Goal: Transaction & Acquisition: Purchase product/service

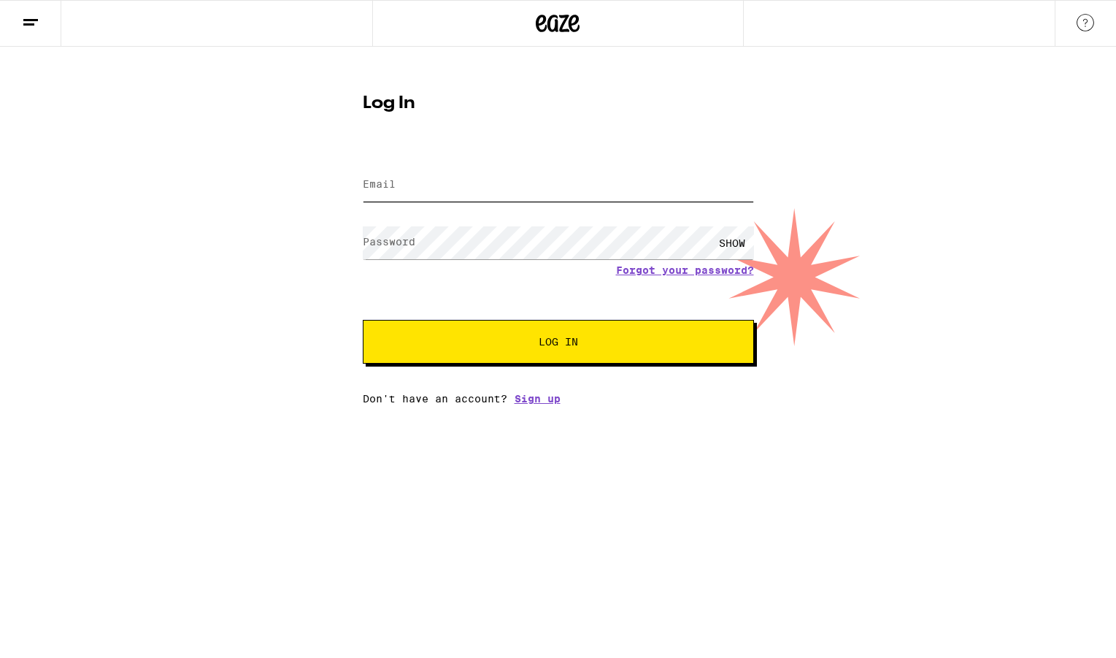
type input "[EMAIL_ADDRESS][DOMAIN_NAME]"
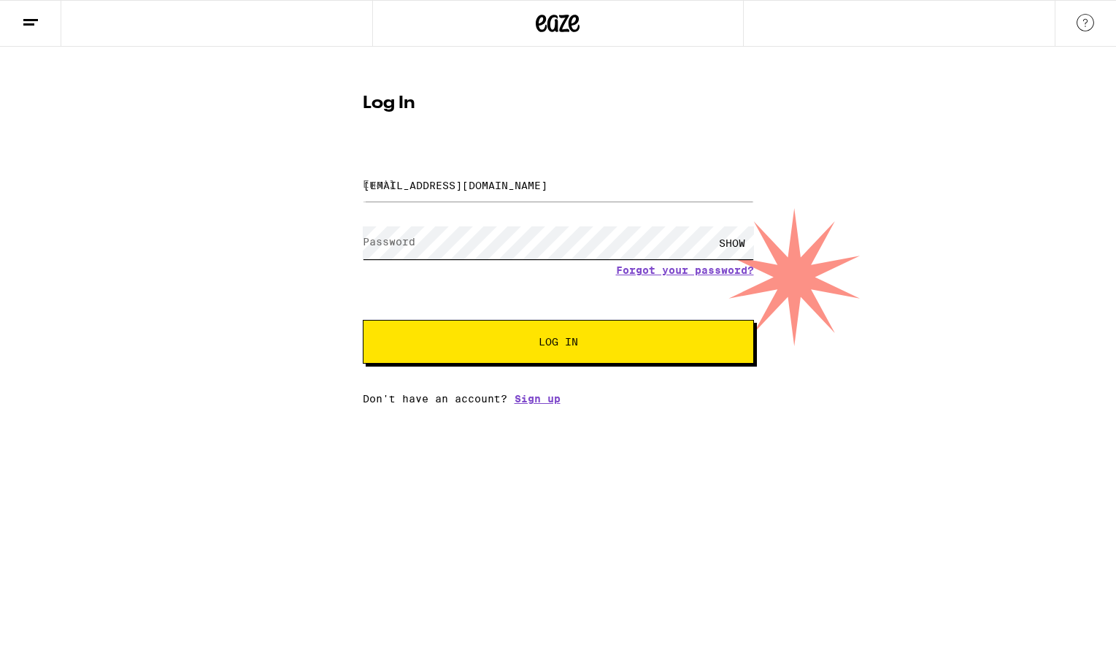
click at [558, 343] on button "Log In" at bounding box center [558, 342] width 391 height 44
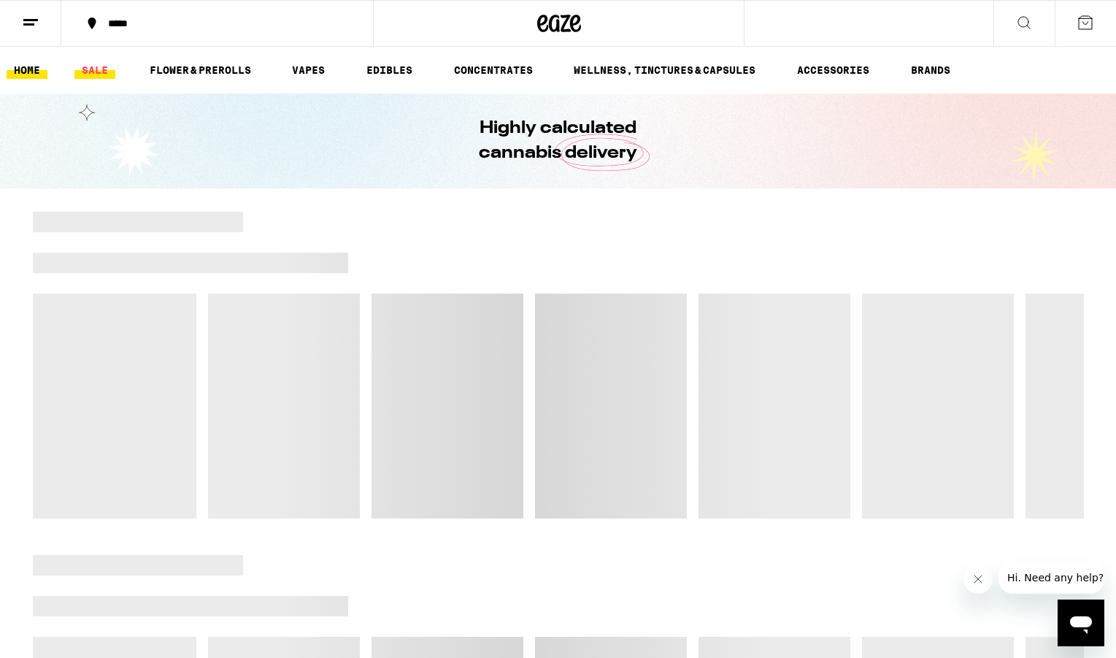
click at [99, 71] on link "SALE" at bounding box center [94, 70] width 41 height 18
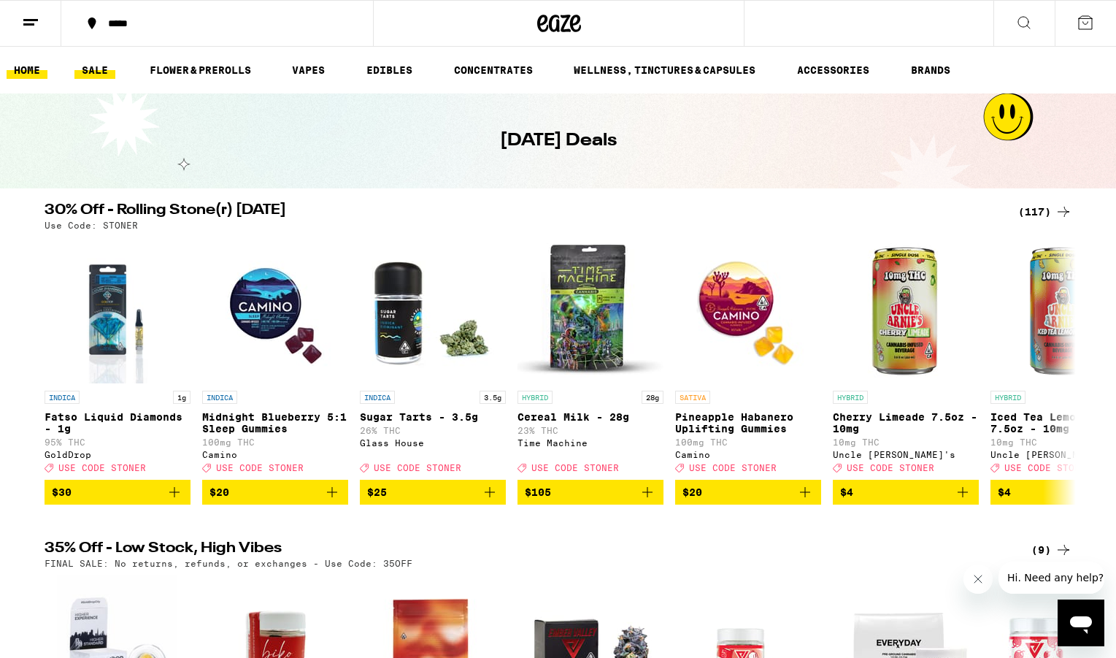
click at [31, 69] on link "HOME" at bounding box center [27, 70] width 41 height 18
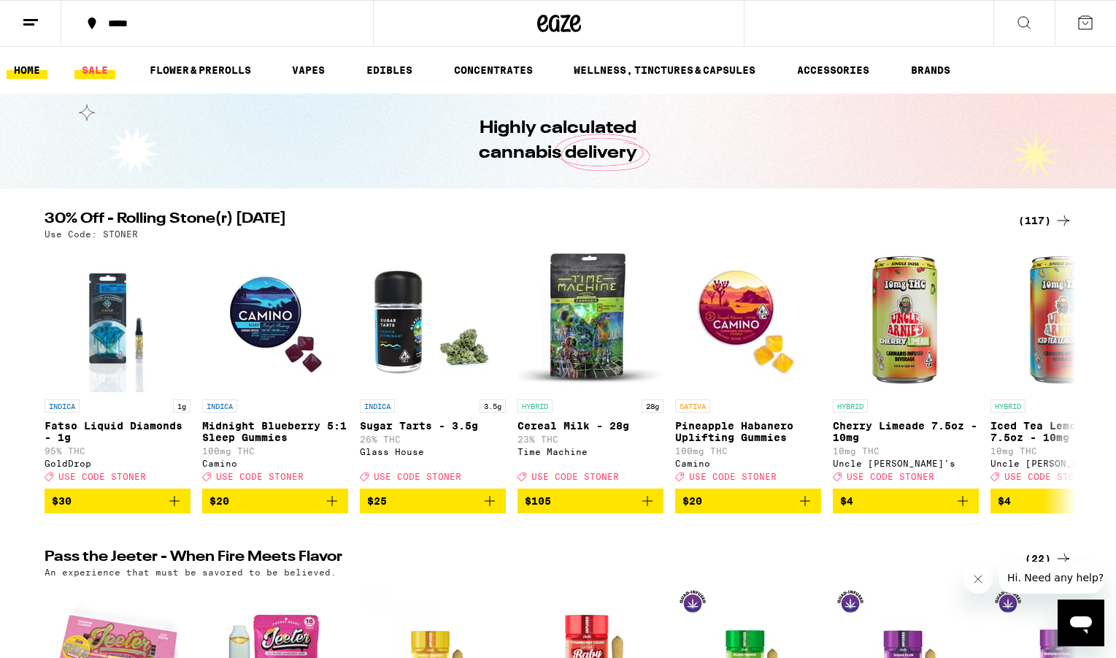
click at [101, 72] on link "SALE" at bounding box center [94, 70] width 41 height 18
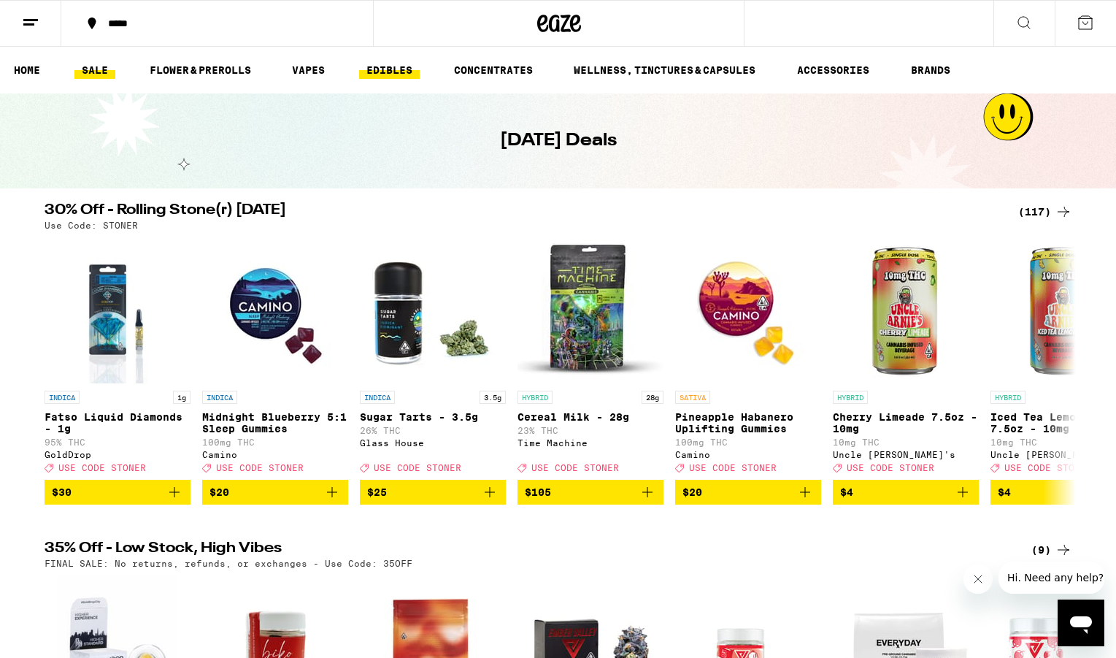
click at [398, 70] on link "EDIBLES" at bounding box center [389, 70] width 61 height 18
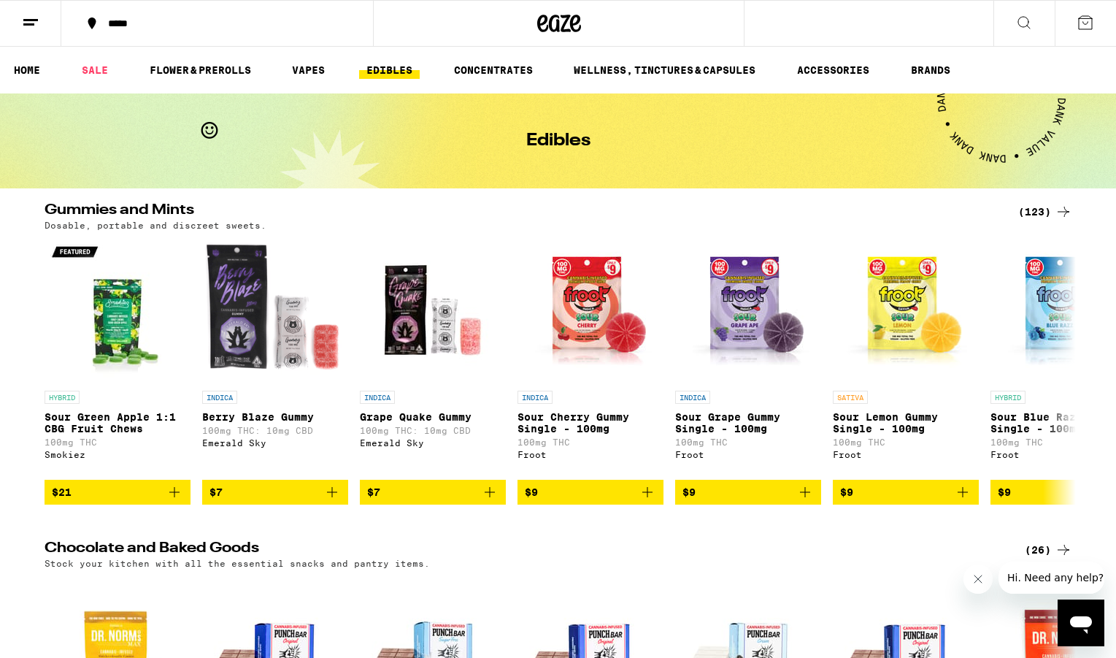
click at [1031, 209] on div "(123)" at bounding box center [1045, 212] width 54 height 18
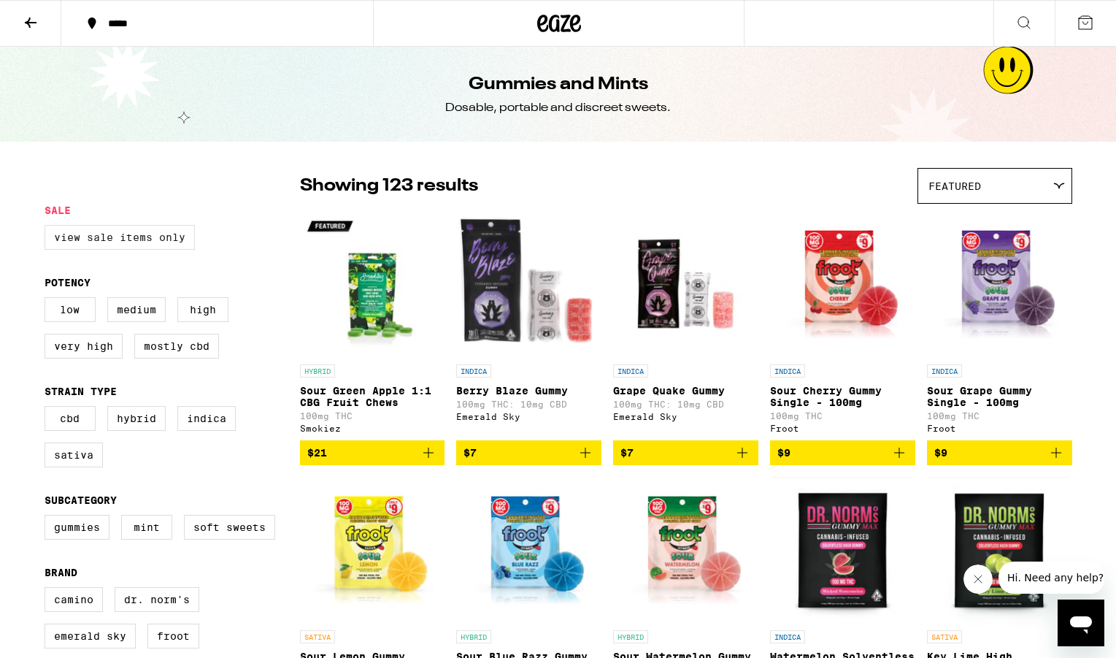
click at [157, 242] on label "View Sale Items Only" at bounding box center [120, 237] width 150 height 25
click at [48, 228] on input "View Sale Items Only" at bounding box center [47, 227] width 1 height 1
checkbox input "true"
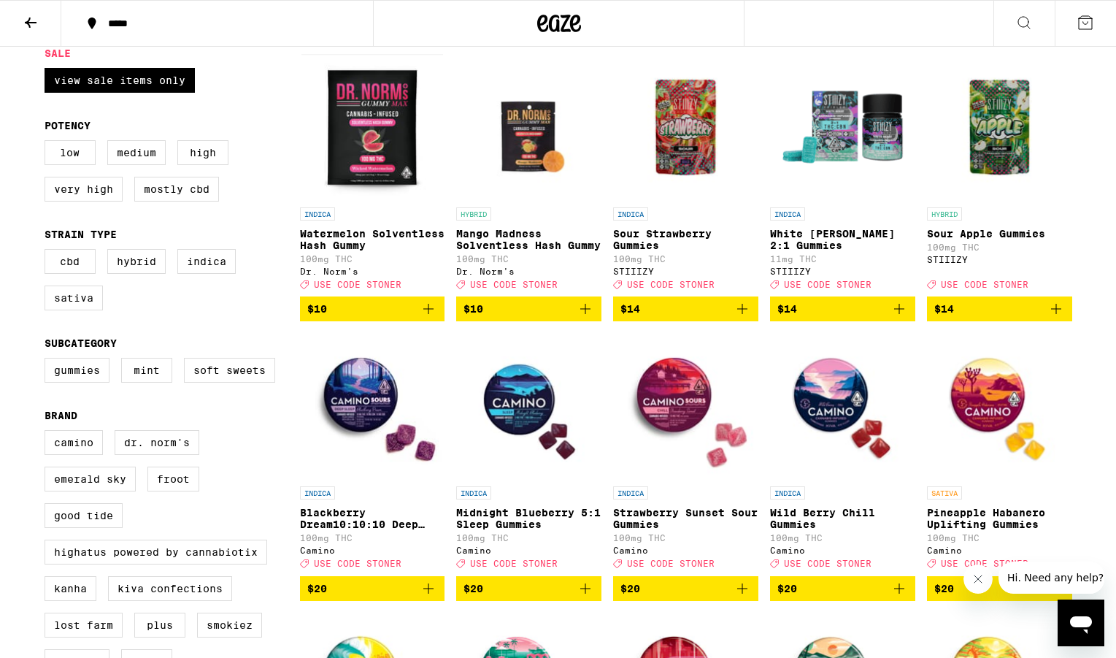
scroll to position [156, 0]
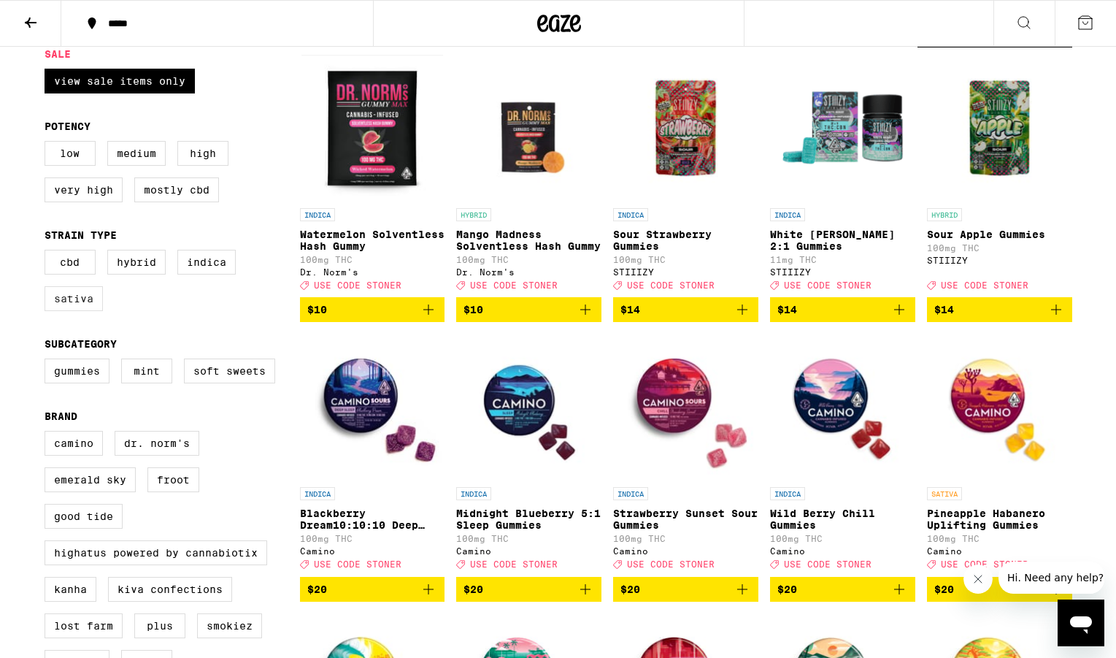
click at [82, 307] on label "Sativa" at bounding box center [74, 298] width 58 height 25
click at [48, 252] on input "Sativa" at bounding box center [47, 252] width 1 height 1
checkbox input "true"
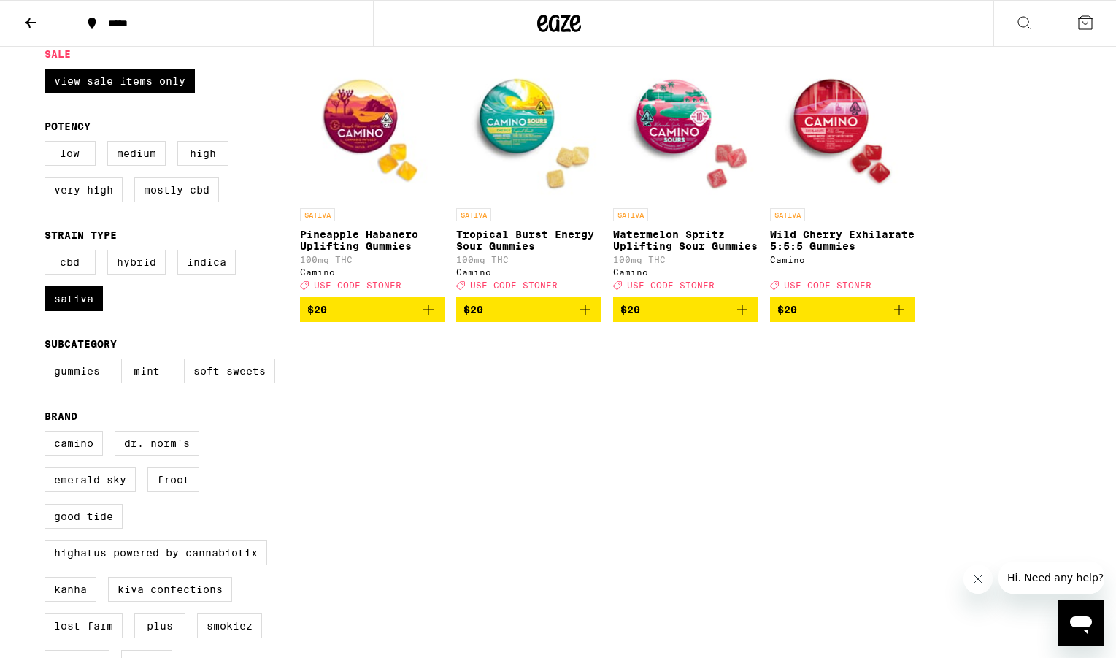
click at [425, 318] on icon "Add to bag" at bounding box center [429, 310] width 18 height 18
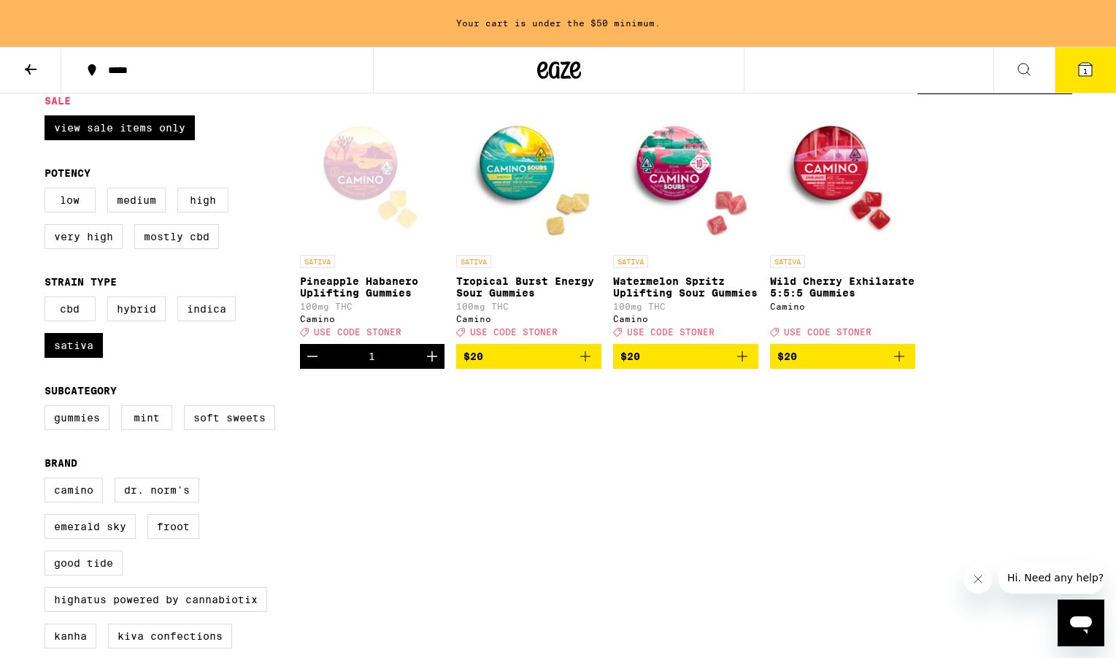
click at [585, 363] on icon "Add to bag" at bounding box center [586, 356] width 18 height 18
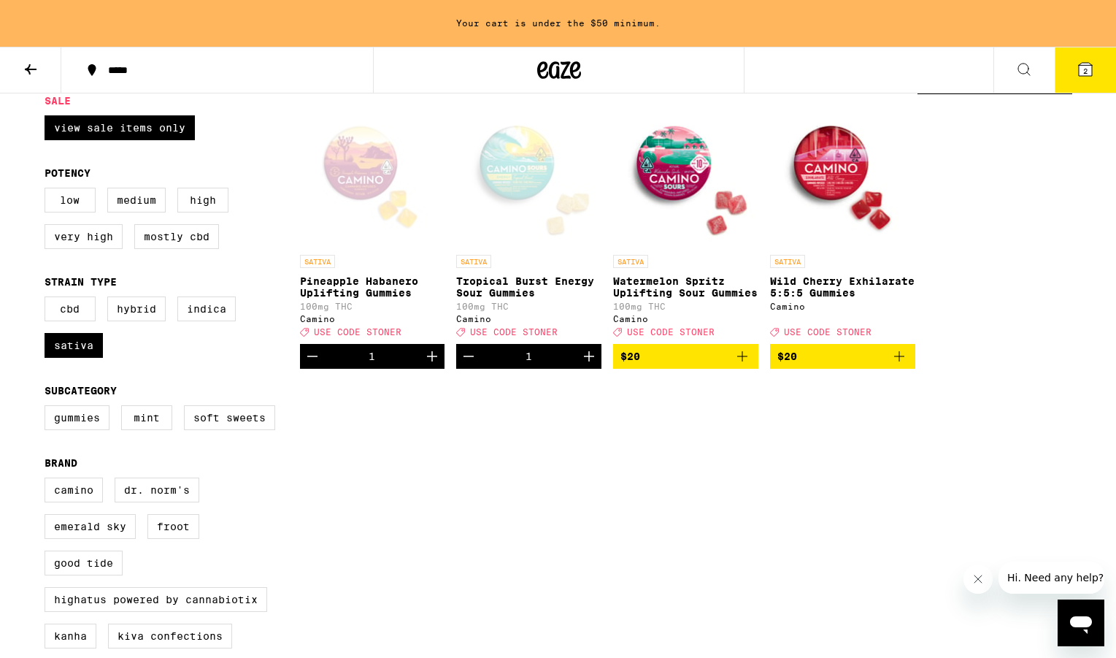
click at [744, 365] on icon "Add to bag" at bounding box center [742, 356] width 18 height 18
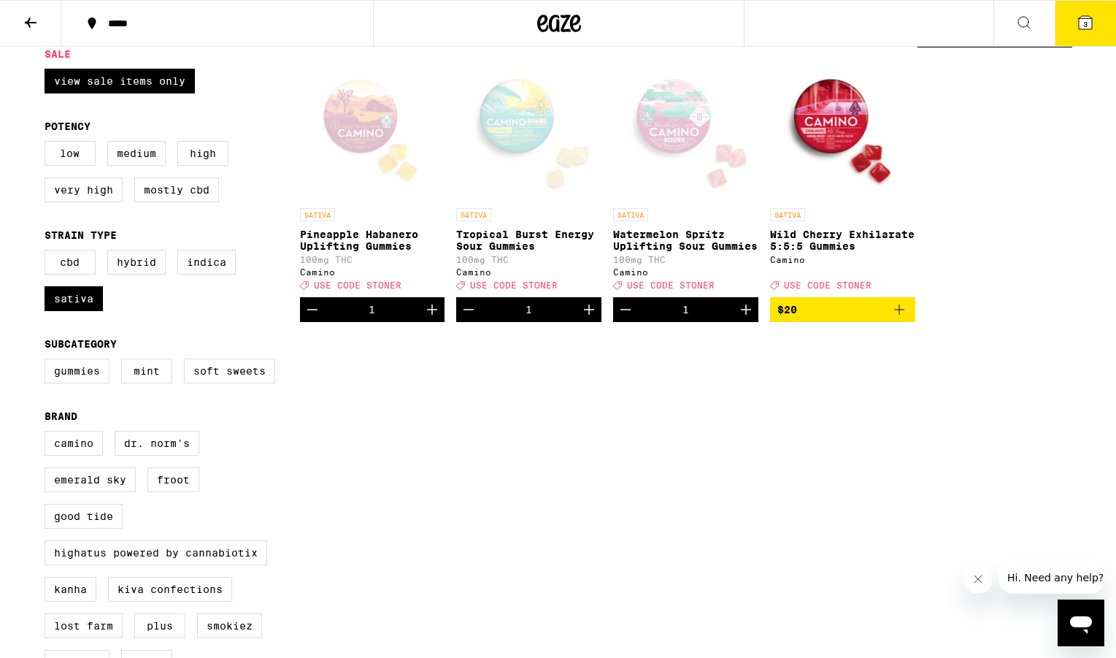
click at [897, 318] on icon "Add to bag" at bounding box center [899, 310] width 18 height 18
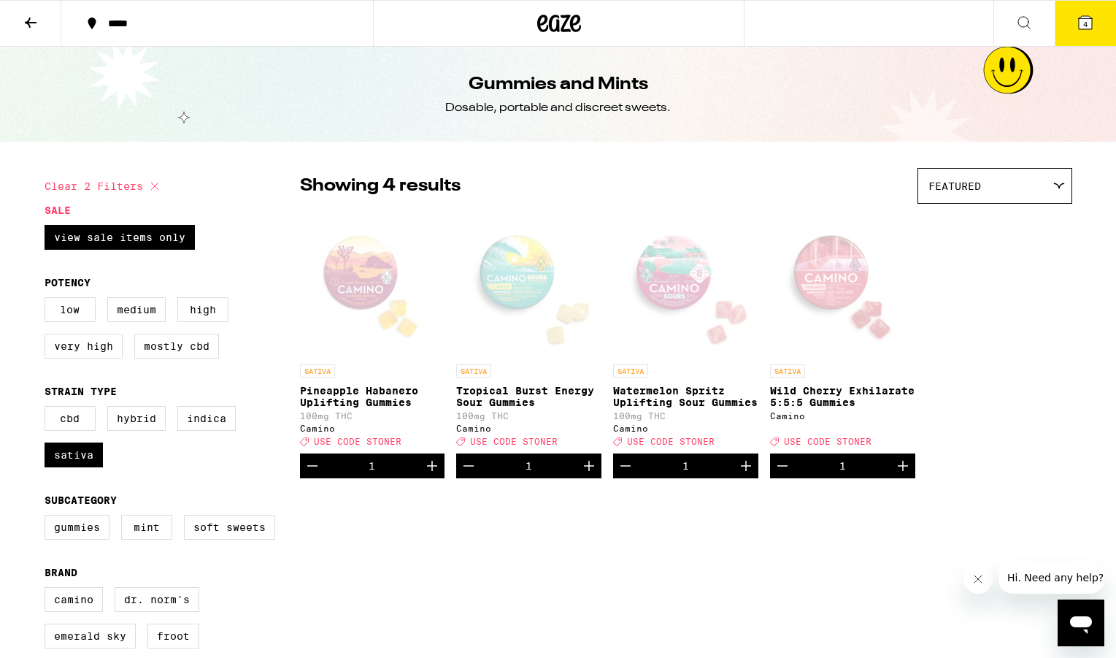
click at [34, 24] on icon at bounding box center [31, 23] width 18 height 18
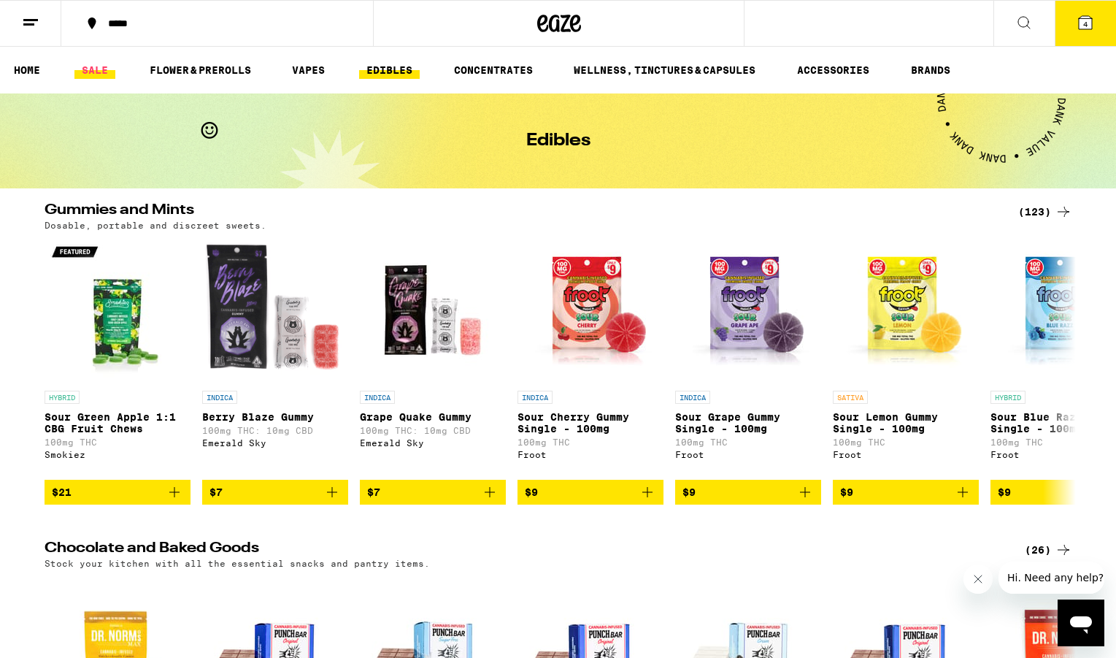
click at [99, 70] on link "SALE" at bounding box center [94, 70] width 41 height 18
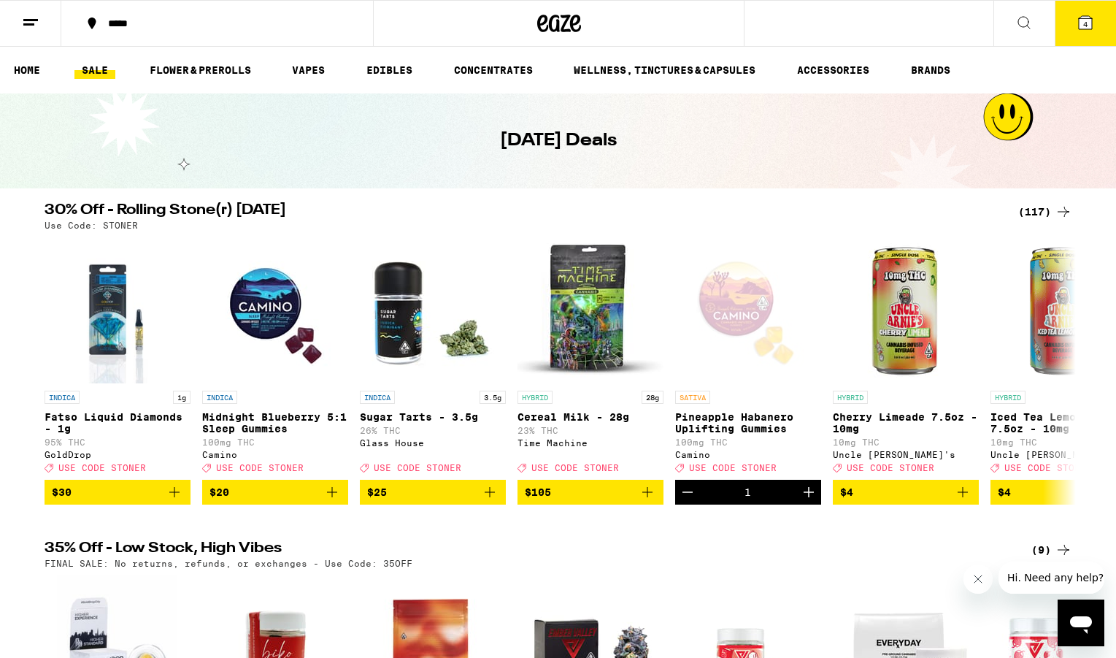
click at [1030, 215] on div "(117)" at bounding box center [1045, 212] width 54 height 18
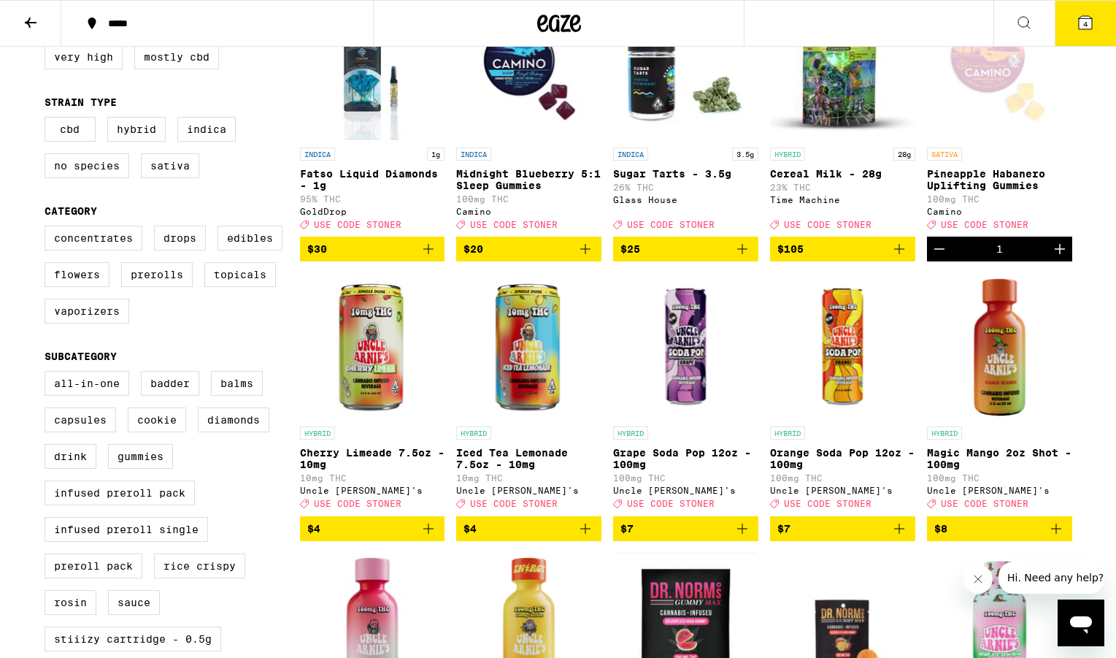
scroll to position [217, 0]
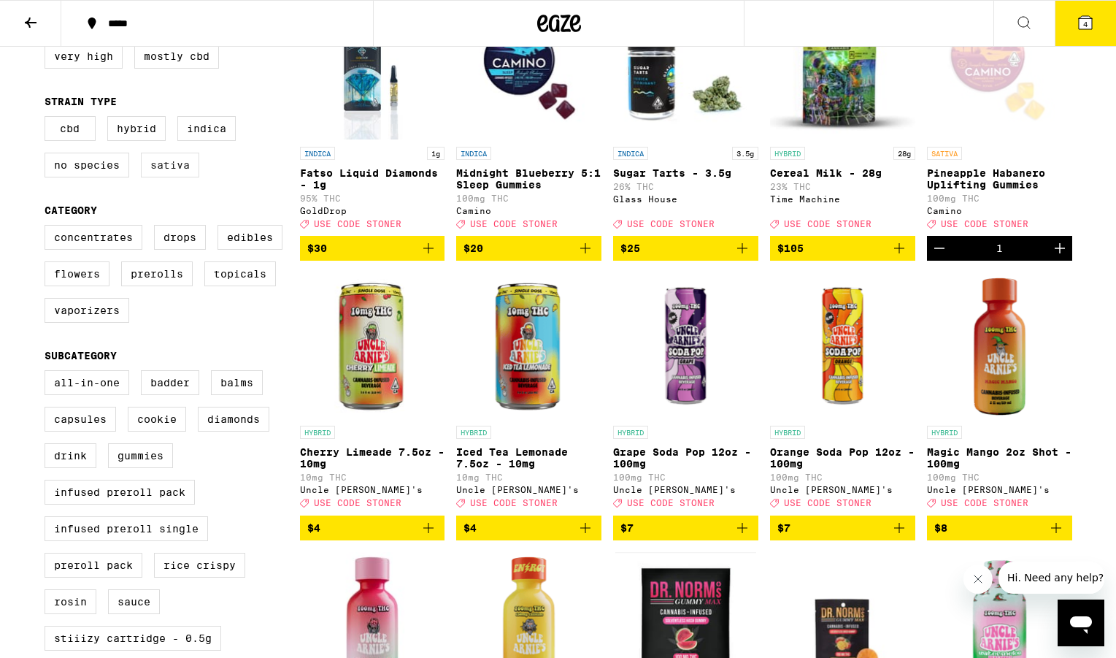
click at [168, 177] on label "Sativa" at bounding box center [170, 165] width 58 height 25
click at [48, 119] on input "Sativa" at bounding box center [47, 118] width 1 height 1
checkbox input "true"
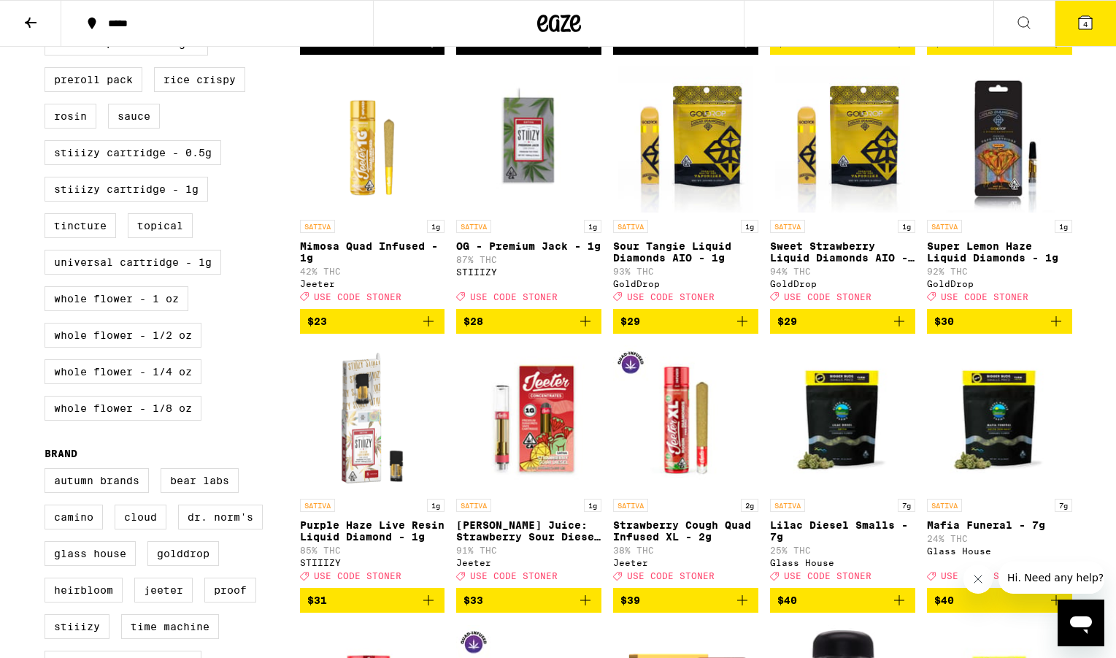
scroll to position [695, 0]
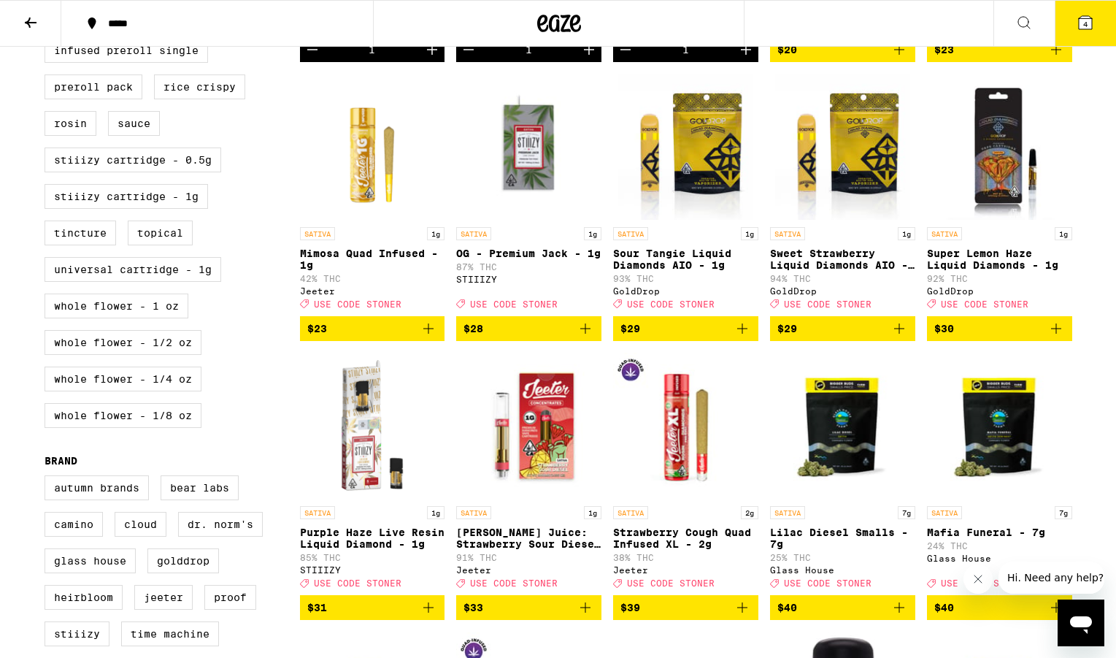
click at [694, 271] on p "Sour Tangie Liquid Diamonds AIO - 1g" at bounding box center [685, 258] width 145 height 23
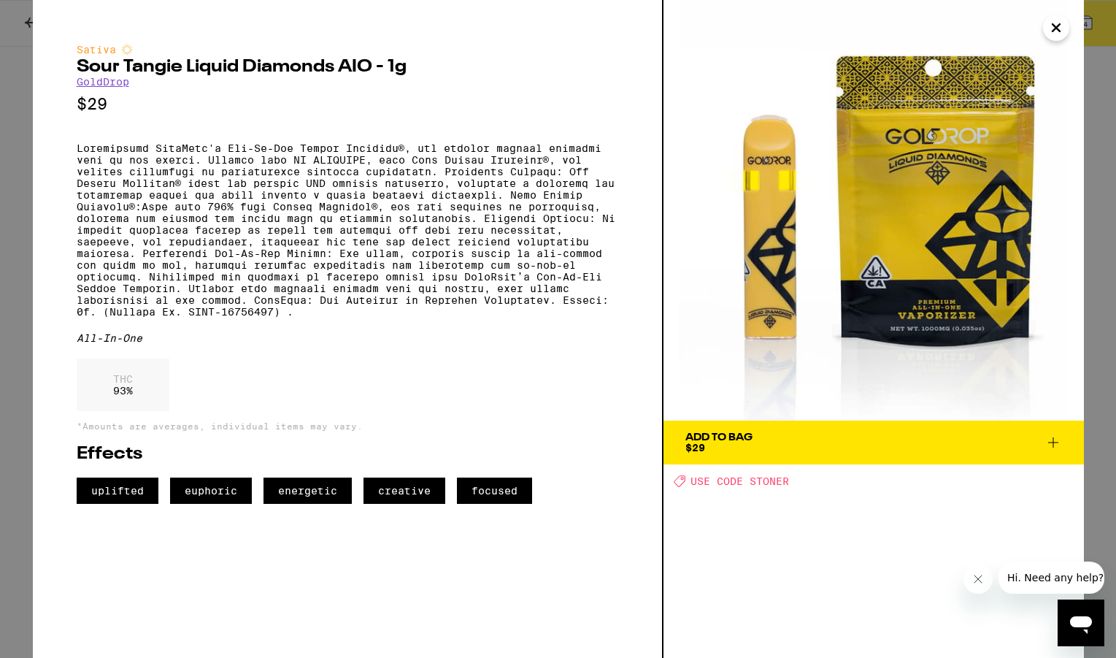
click at [1057, 29] on icon "Close" at bounding box center [1055, 27] width 7 height 7
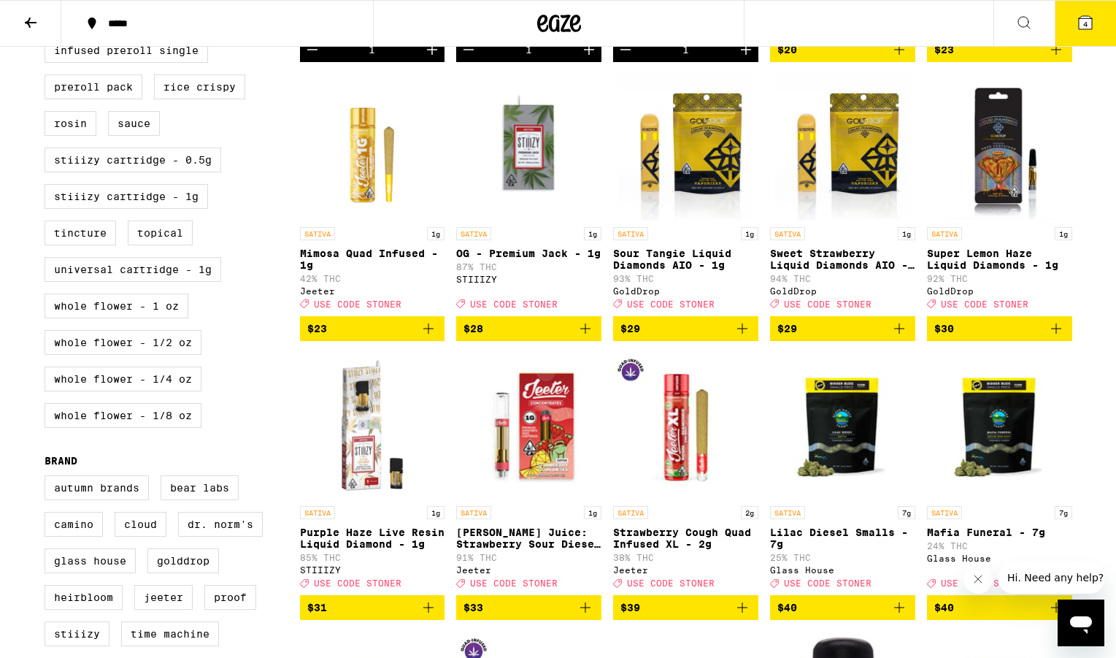
click at [741, 337] on icon "Add to bag" at bounding box center [742, 329] width 18 height 18
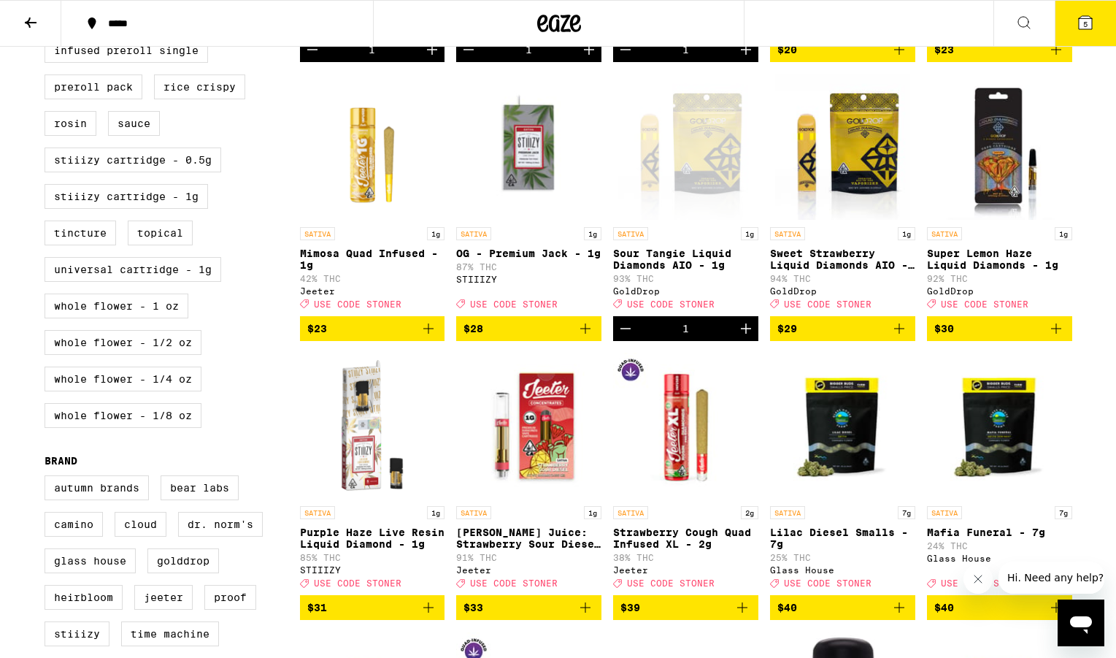
click at [892, 337] on icon "Add to bag" at bounding box center [899, 329] width 18 height 18
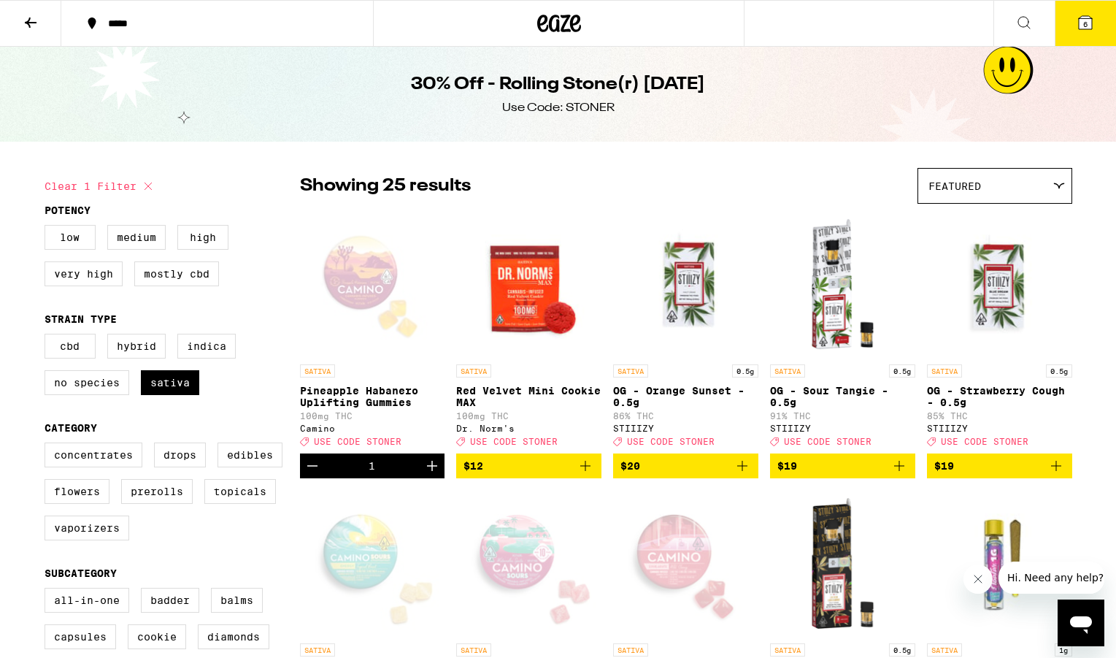
click at [1081, 28] on icon at bounding box center [1085, 22] width 13 height 13
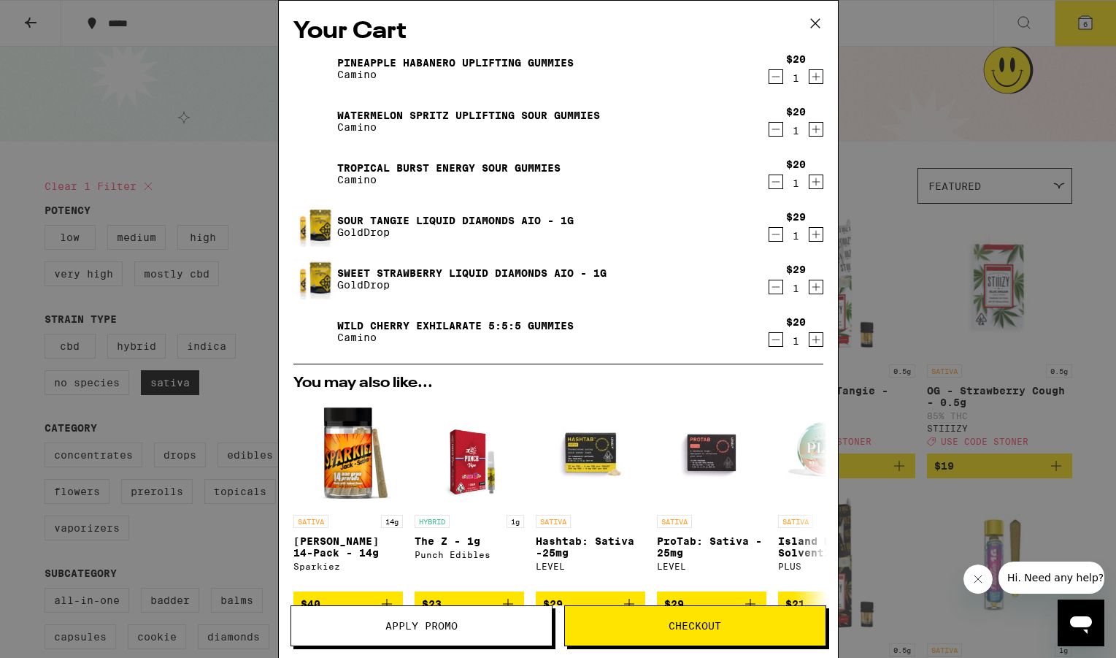
click at [819, 232] on icon "Increment" at bounding box center [815, 234] width 13 height 18
click at [819, 283] on icon "Increment" at bounding box center [815, 287] width 13 height 18
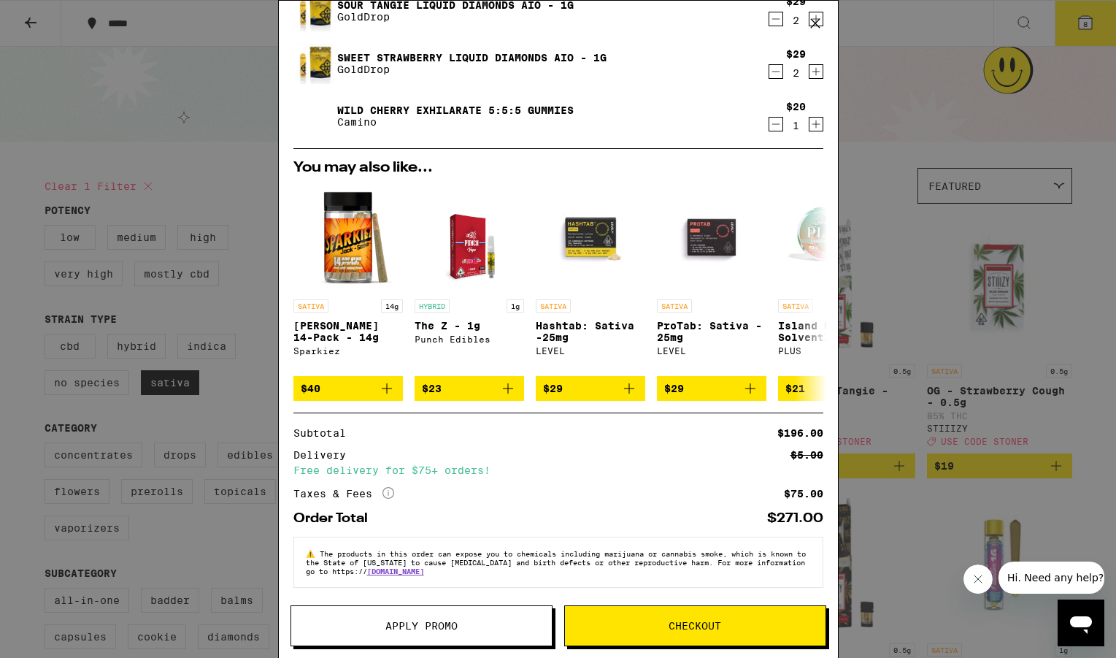
scroll to position [226, 0]
click at [486, 625] on span "Apply Promo" at bounding box center [421, 625] width 261 height 10
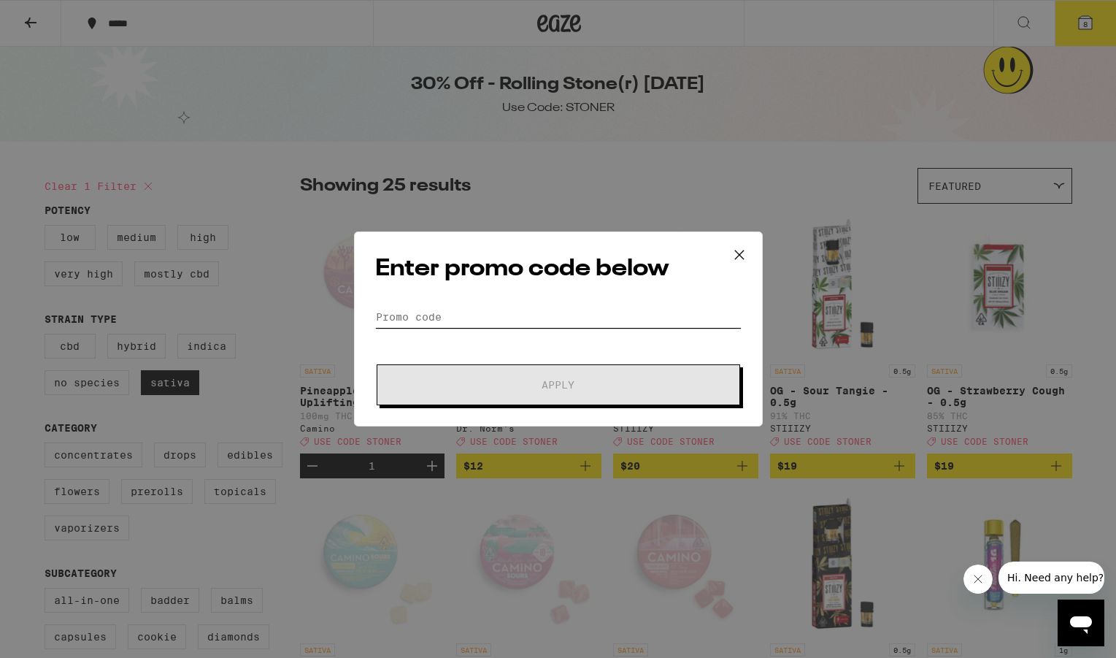
click at [543, 317] on input "Promo Code" at bounding box center [558, 317] width 366 height 22
type input "S"
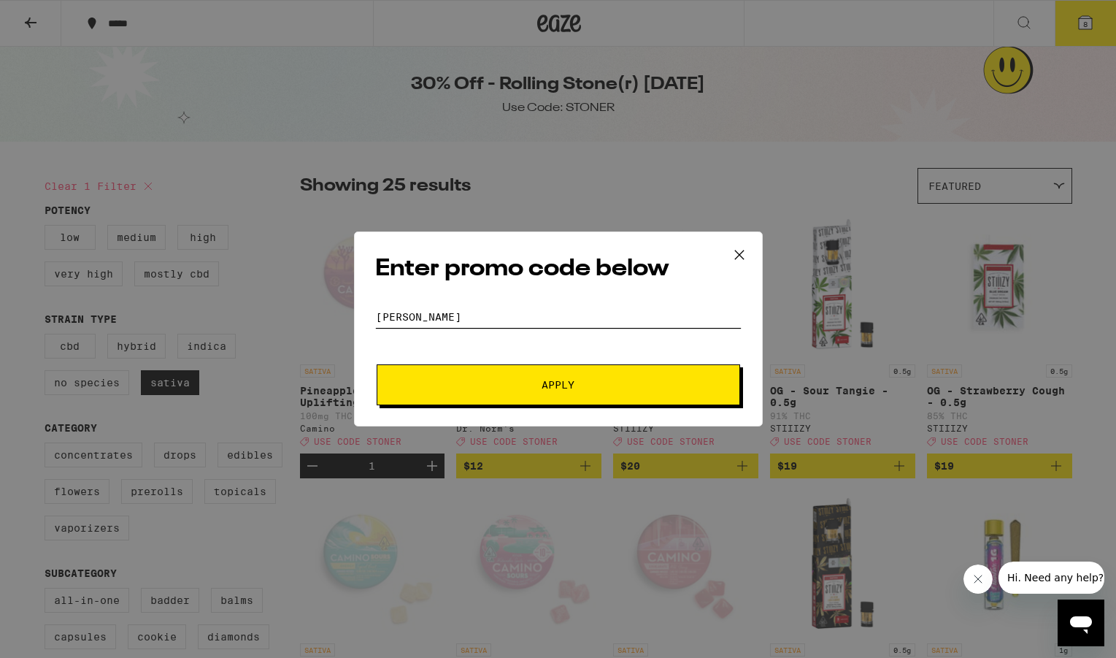
type input "[PERSON_NAME]"
click at [580, 377] on button "Apply" at bounding box center [558, 384] width 363 height 41
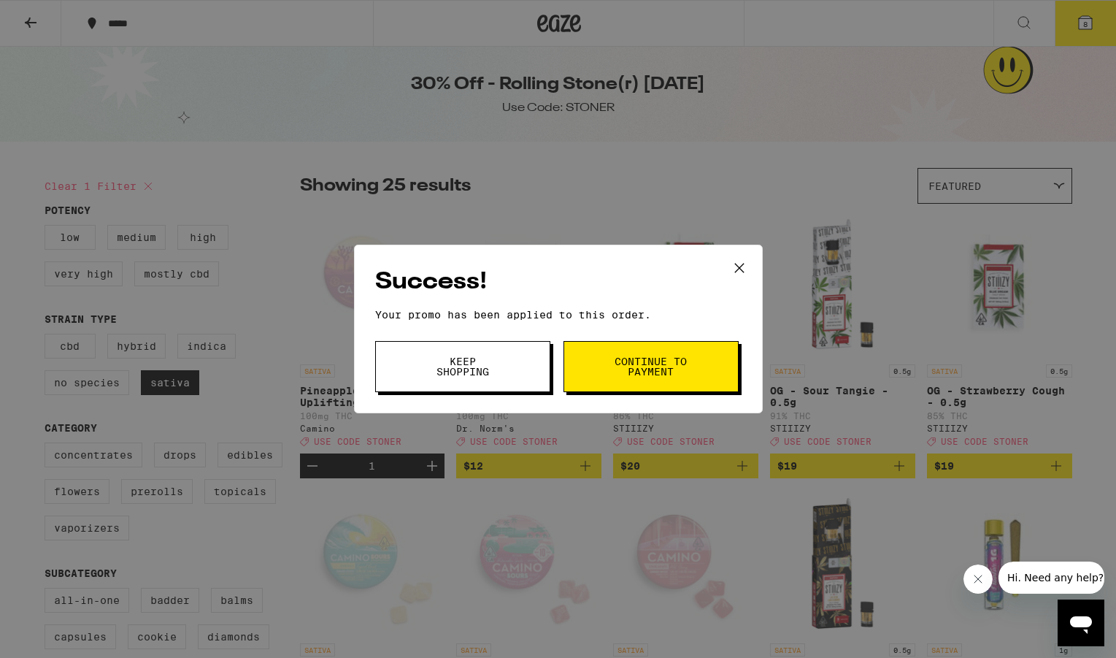
click at [492, 376] on span "Keep Shopping" at bounding box center [462, 366] width 74 height 20
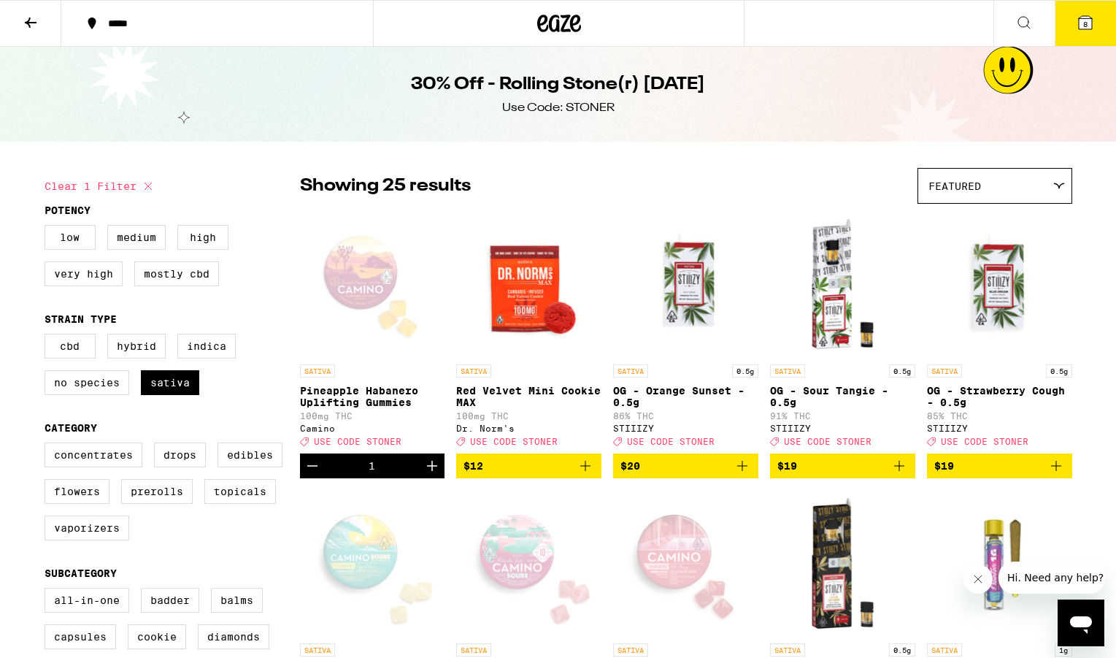
click at [1082, 27] on icon at bounding box center [1085, 22] width 13 height 13
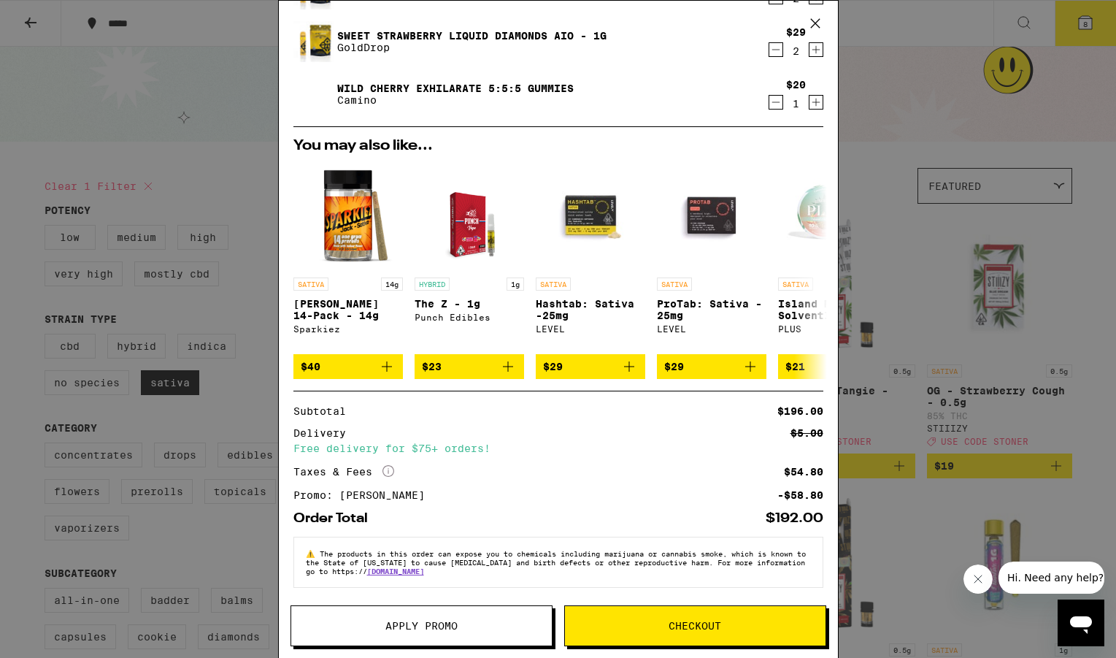
scroll to position [248, 0]
click at [916, 126] on div "Your Cart Pineapple Habanero Uplifting Gummies Camino $20 1 Watermelon Spritz U…" at bounding box center [558, 329] width 1116 height 658
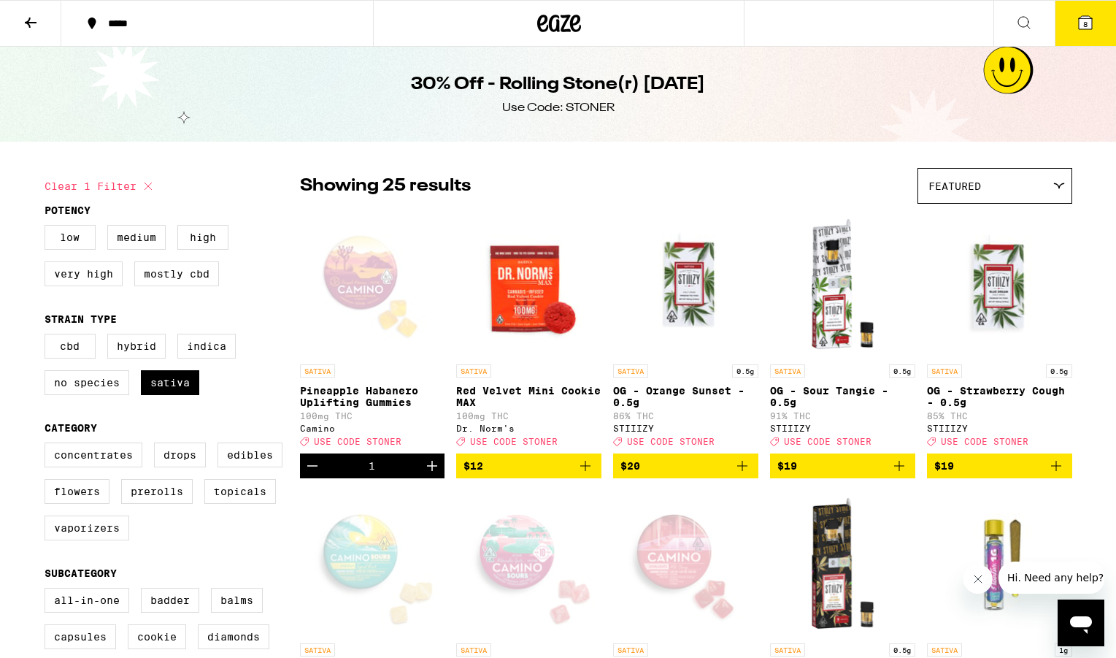
click at [1091, 23] on icon at bounding box center [1085, 22] width 13 height 13
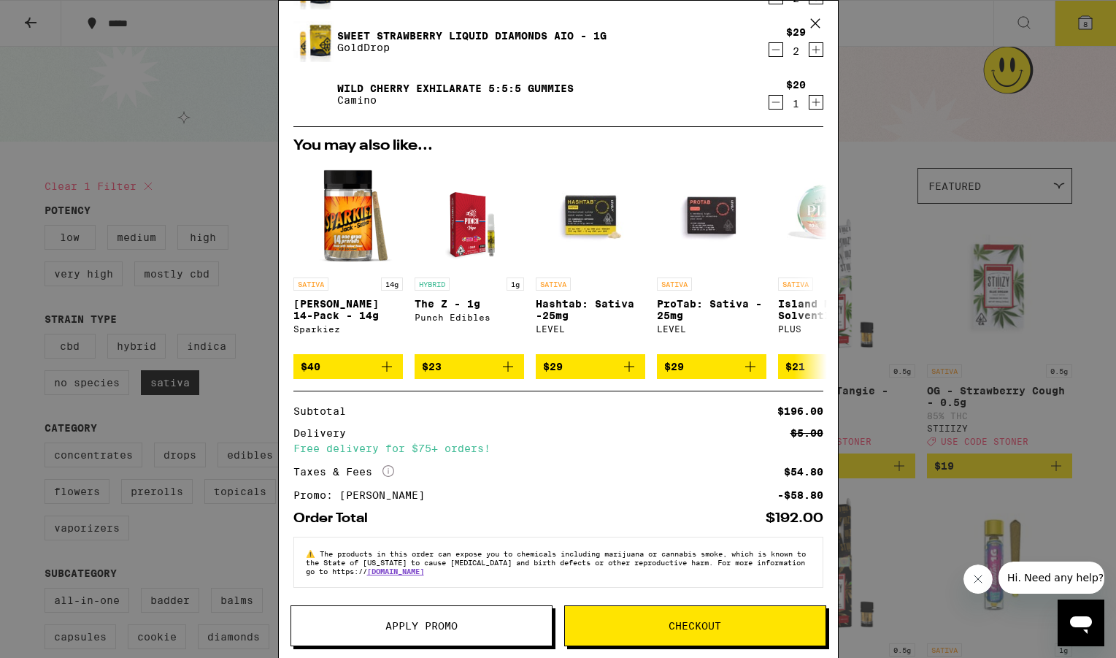
scroll to position [248, 0]
click at [696, 614] on button "Checkout" at bounding box center [695, 625] width 262 height 41
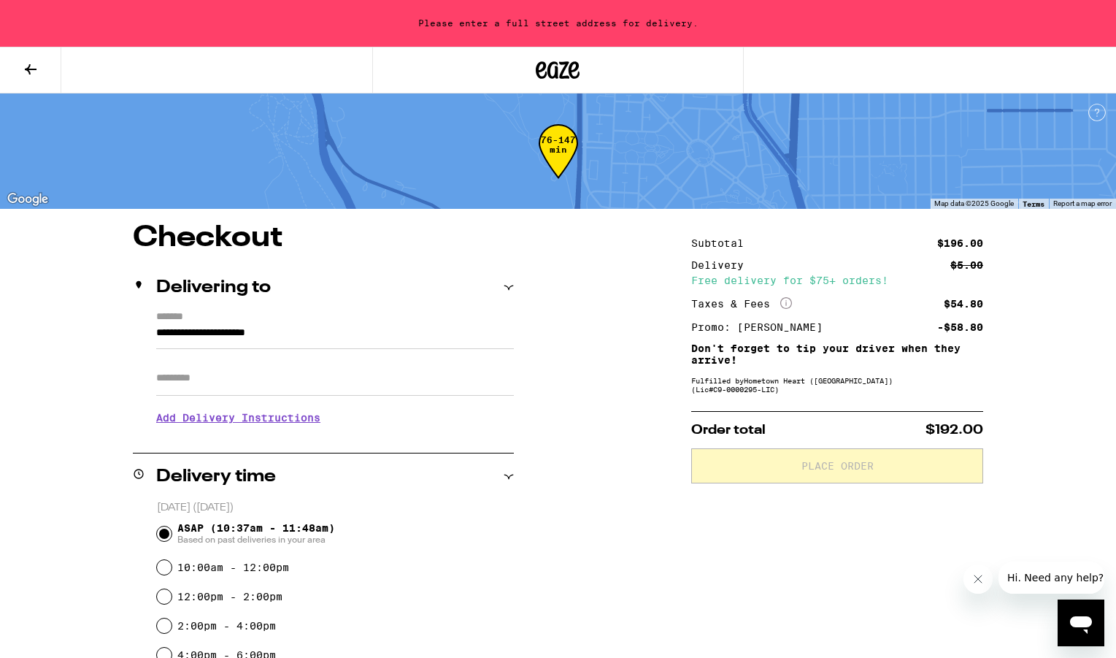
click at [507, 289] on icon at bounding box center [509, 287] width 10 height 10
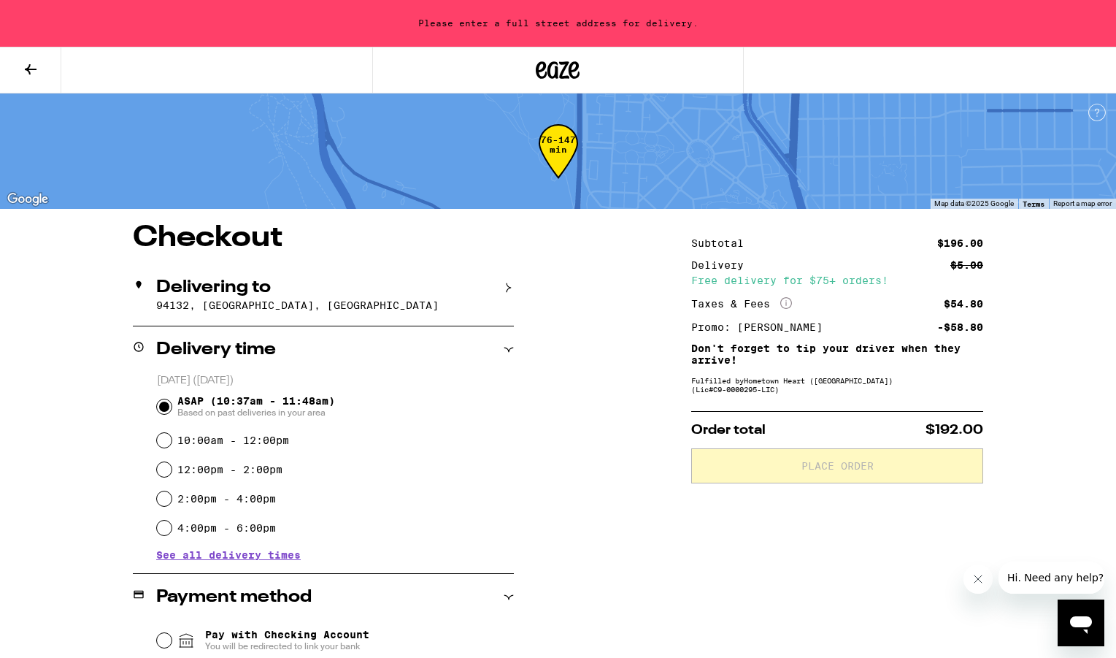
click at [507, 289] on icon at bounding box center [508, 287] width 4 height 9
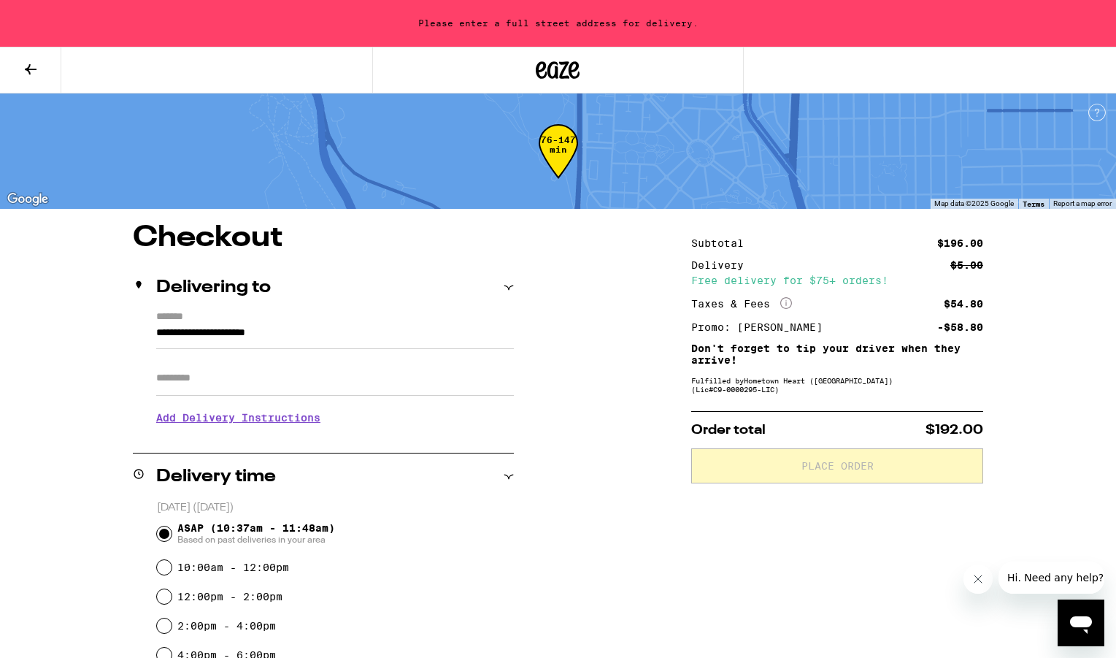
click at [405, 335] on input "**********" at bounding box center [335, 336] width 358 height 25
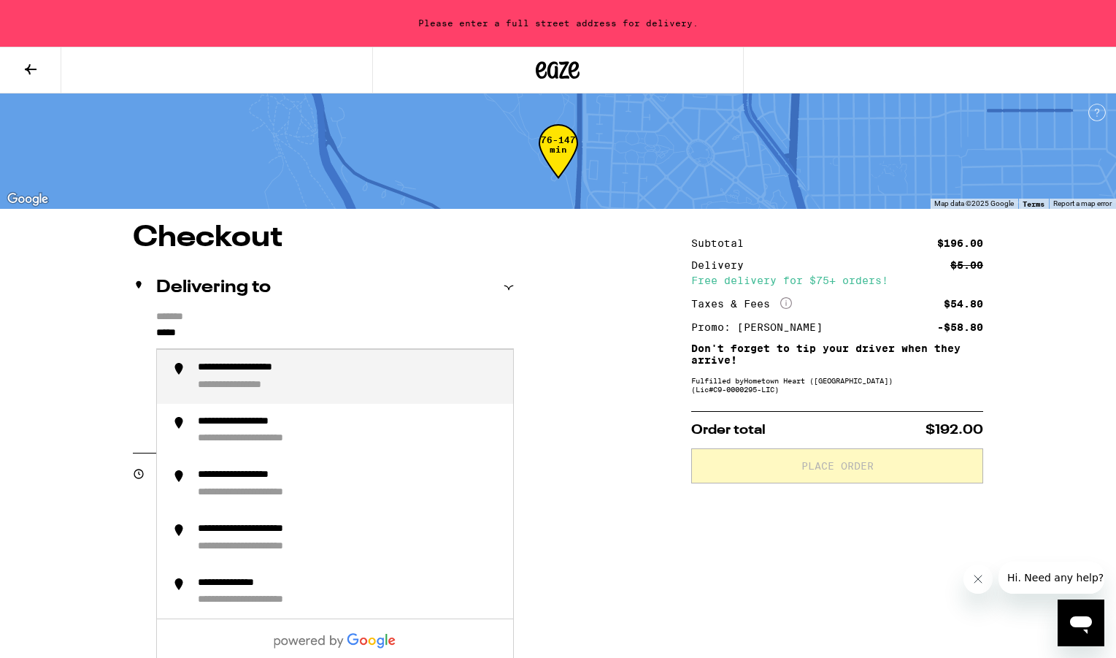
type input "******"
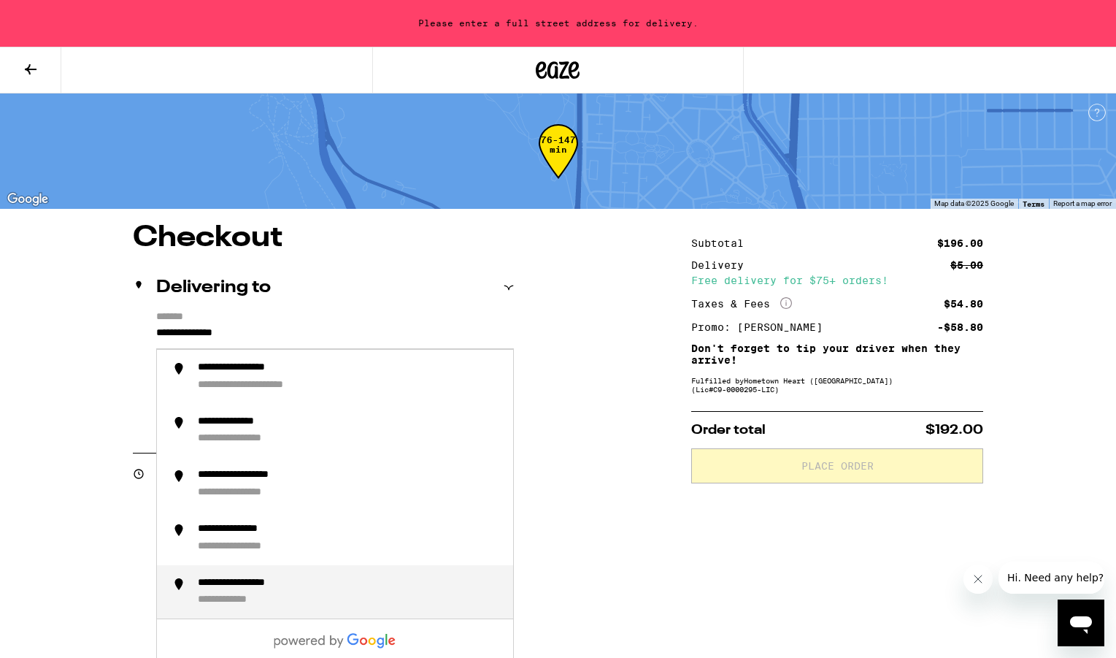
click at [366, 593] on div "**********" at bounding box center [350, 592] width 304 height 31
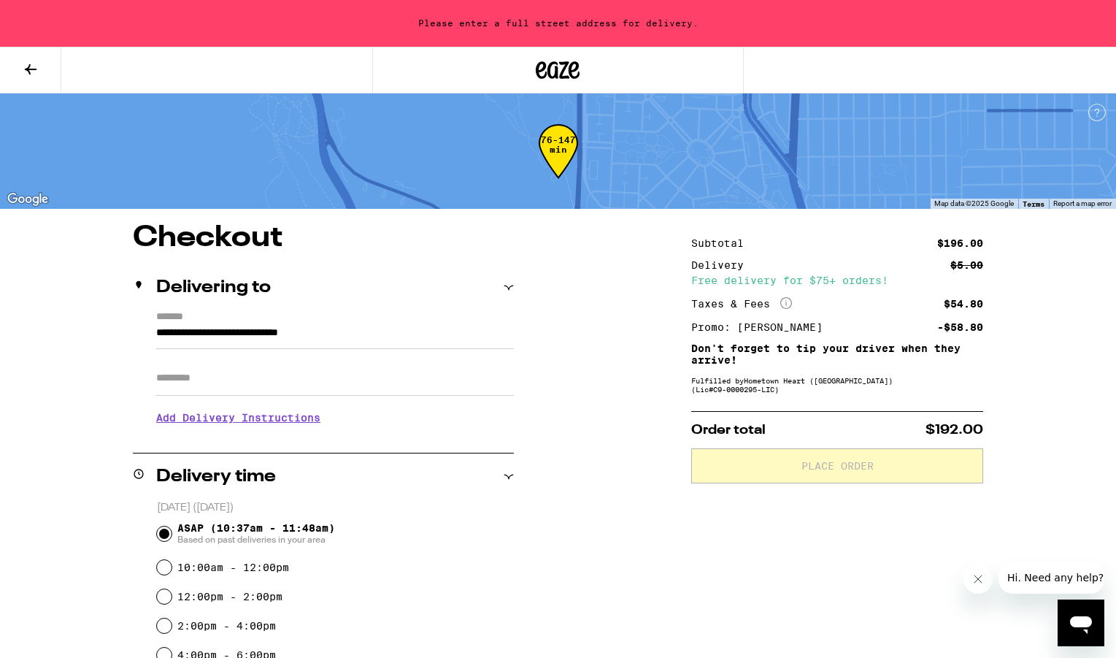
type input "**********"
